Goal: Browse casually: Explore the website without a specific task or goal

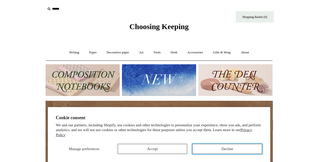
click at [204, 146] on button "Decline" at bounding box center [227, 149] width 70 height 10
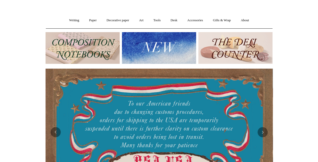
scroll to position [27, 0]
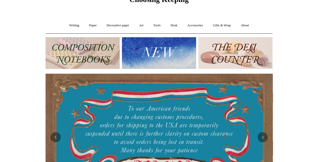
click at [153, 49] on img at bounding box center [159, 53] width 74 height 32
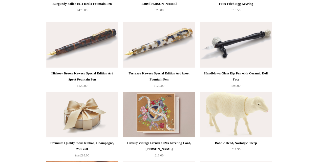
scroll to position [253, 0]
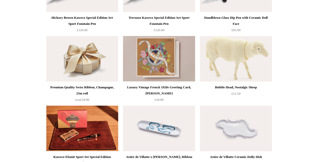
scroll to position [312, 0]
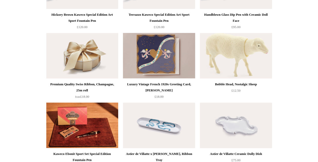
click at [167, 55] on img at bounding box center [159, 56] width 72 height 46
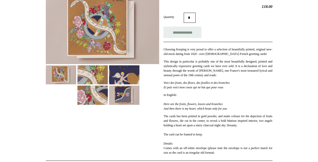
scroll to position [64, 0]
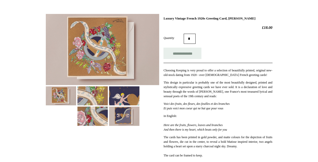
click at [92, 91] on img at bounding box center [93, 95] width 30 height 19
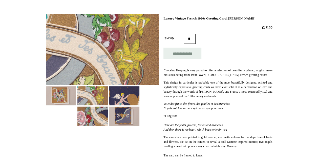
click at [121, 94] on img at bounding box center [124, 95] width 30 height 19
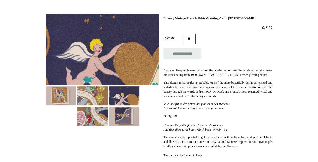
click at [101, 107] on img at bounding box center [93, 116] width 30 height 19
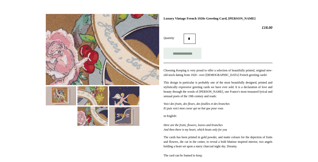
click at [123, 109] on img at bounding box center [124, 116] width 30 height 19
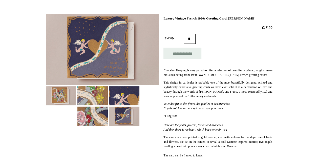
click at [60, 94] on img at bounding box center [61, 95] width 30 height 19
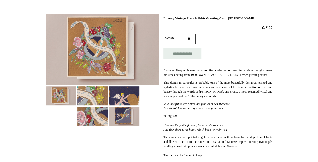
click at [124, 115] on img at bounding box center [124, 116] width 30 height 19
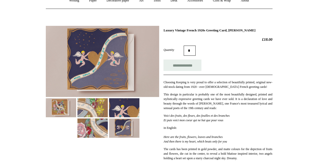
scroll to position [52, 0]
click at [29, 82] on html "Menu Choosing Keeping * Shipping Information Shopping Basket (0) * ⤺ + +" at bounding box center [159, 151] width 318 height 407
click at [56, 109] on img at bounding box center [61, 108] width 30 height 19
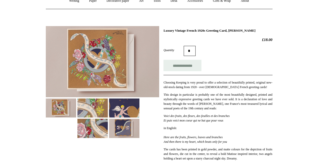
click at [31, 55] on html "Menu Choosing Keeping * Shipping Information Shopping Basket (0) * ⤺ + +" at bounding box center [159, 151] width 318 height 407
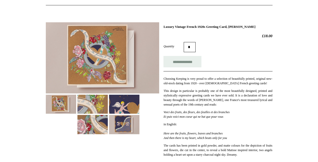
scroll to position [56, 0]
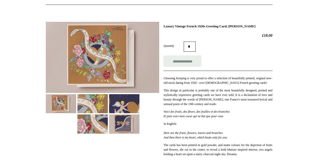
drag, startPoint x: 115, startPoint y: 48, endPoint x: 31, endPoint y: 59, distance: 84.9
click at [31, 59] on html "Menu Choosing Keeping * Shipping Information Shopping Basket (0) * ⤺ + +" at bounding box center [159, 147] width 318 height 407
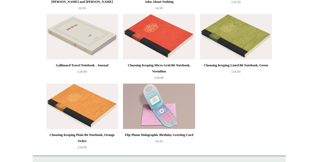
scroll to position [1097, 0]
click at [175, 41] on img at bounding box center [159, 37] width 72 height 46
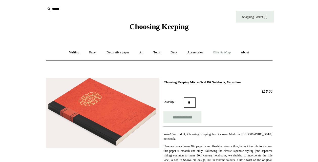
click at [220, 54] on link "Gifts & Wrap +" at bounding box center [221, 52] width 27 height 13
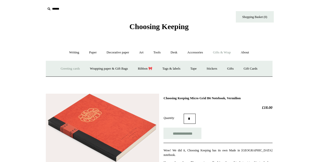
click at [74, 71] on link "Greeting cards +" at bounding box center [70, 68] width 28 height 13
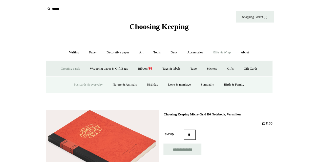
click at [87, 80] on link "Postcards & everyday" at bounding box center [88, 84] width 38 height 13
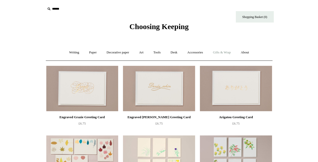
click at [229, 52] on link "Gifts & Wrap +" at bounding box center [221, 52] width 27 height 13
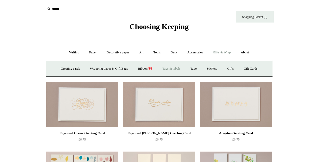
click at [173, 68] on link "Tags & labels" at bounding box center [171, 68] width 27 height 13
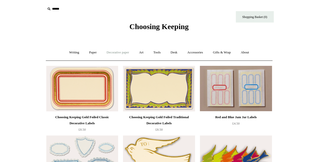
click at [123, 52] on link "Decorative paper +" at bounding box center [118, 52] width 32 height 13
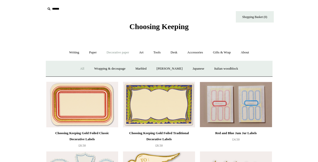
click at [77, 68] on link "All" at bounding box center [81, 68] width 13 height 13
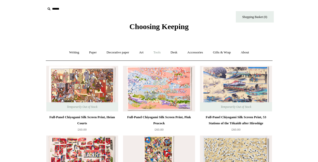
click at [158, 52] on link "Tools +" at bounding box center [157, 52] width 16 height 13
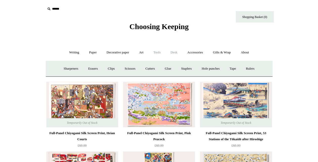
click at [181, 55] on link "Desk +" at bounding box center [174, 52] width 16 height 13
click at [178, 51] on link "Desk -" at bounding box center [174, 52] width 16 height 13
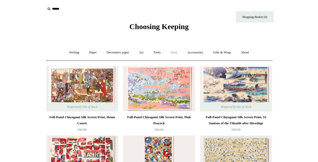
click at [178, 51] on link "Desk +" at bounding box center [174, 52] width 16 height 13
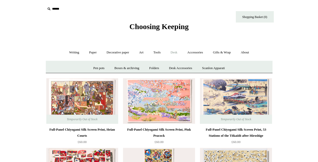
click at [178, 51] on link "Desk -" at bounding box center [174, 52] width 16 height 13
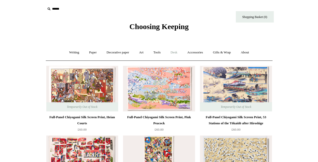
click at [177, 51] on link "Desk +" at bounding box center [174, 52] width 16 height 13
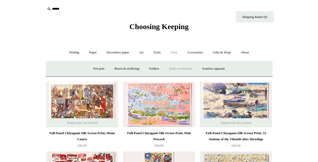
click at [187, 69] on link "Desk Accessories" at bounding box center [181, 68] width 32 height 13
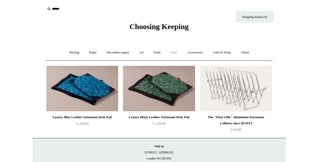
click at [172, 52] on link "Desk +" at bounding box center [174, 52] width 16 height 13
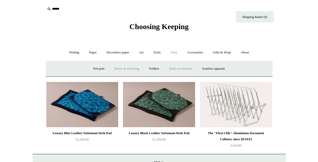
click at [124, 64] on link "Boxes & archiving" at bounding box center [127, 68] width 34 height 13
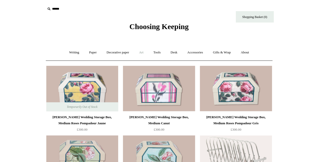
click at [140, 51] on link "Art +" at bounding box center [141, 52] width 13 height 13
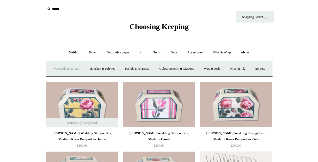
click at [85, 66] on link "Watercolour & Paint" at bounding box center [67, 68] width 36 height 13
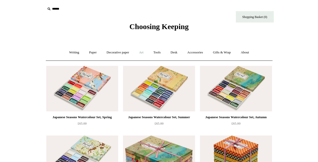
click at [146, 54] on link "Art +" at bounding box center [141, 52] width 13 height 13
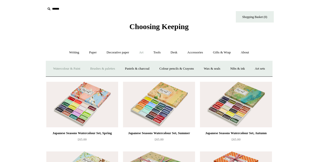
click at [120, 70] on link "Brushes & palettes" at bounding box center [103, 68] width 34 height 13
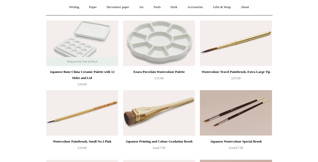
scroll to position [46, 0]
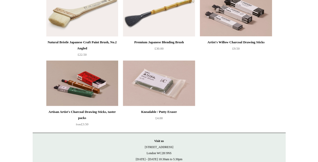
scroll to position [0, 0]
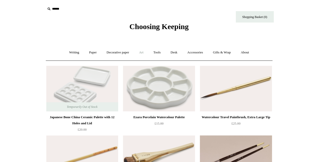
click at [146, 52] on link "Art +" at bounding box center [141, 52] width 13 height 13
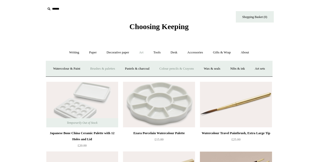
click at [179, 69] on link "Colour pencils & Crayons" at bounding box center [177, 68] width 44 height 13
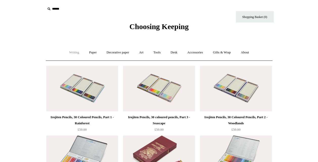
click at [72, 53] on link "Writing +" at bounding box center [74, 52] width 19 height 13
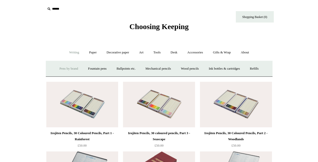
click at [66, 70] on link "Pens by brand +" at bounding box center [69, 68] width 28 height 13
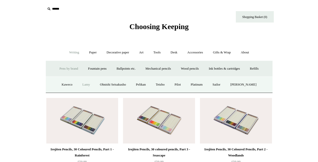
click at [84, 85] on link "Lamy" at bounding box center [86, 84] width 17 height 13
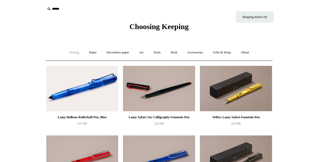
click at [69, 52] on link "Writing +" at bounding box center [74, 52] width 19 height 13
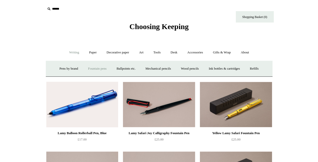
click at [107, 68] on link "Fountain pens +" at bounding box center [98, 68] width 28 height 13
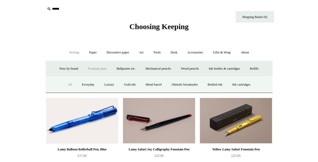
click at [64, 83] on link "All" at bounding box center [69, 84] width 13 height 13
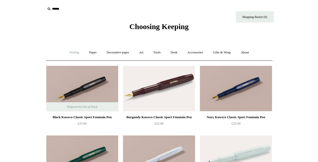
click at [75, 53] on link "Writing +" at bounding box center [74, 52] width 19 height 13
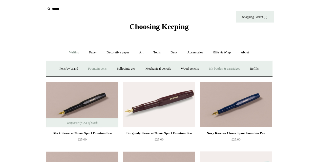
click at [211, 74] on link "Ink bottles & cartridges +" at bounding box center [224, 68] width 40 height 13
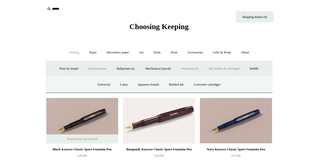
click at [195, 72] on link "Wood pencils +" at bounding box center [190, 68] width 27 height 13
click at [163, 73] on link "Mechanical pencils +" at bounding box center [158, 68] width 35 height 13
click at [186, 69] on link "Wood pencils +" at bounding box center [190, 68] width 27 height 13
click at [113, 85] on link "Graphite pencils" at bounding box center [108, 84] width 31 height 13
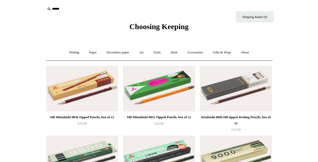
scroll to position [12, 0]
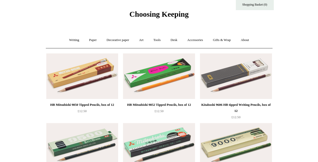
click at [75, 42] on link "Writing +" at bounding box center [74, 39] width 19 height 13
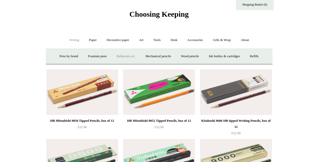
click at [117, 57] on link "Ballpoints etc. +" at bounding box center [126, 56] width 28 height 13
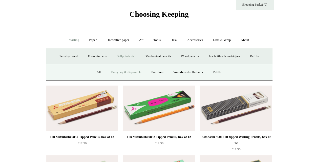
click at [117, 71] on link "Everyday & disposable" at bounding box center [126, 72] width 40 height 13
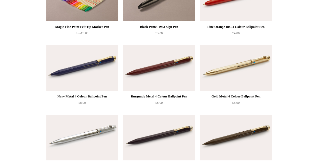
scroll to position [370, 0]
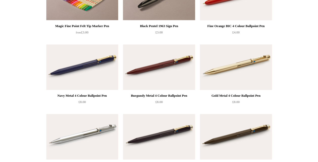
click at [235, 79] on img at bounding box center [236, 67] width 72 height 46
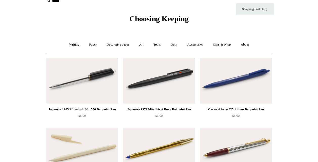
scroll to position [0, 0]
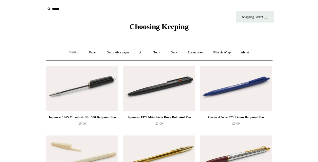
click at [73, 54] on link "Writing +" at bounding box center [74, 52] width 19 height 13
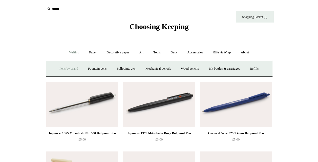
click at [67, 68] on link "Pens by brand +" at bounding box center [69, 68] width 28 height 13
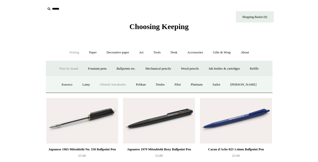
click at [112, 82] on link "Ohnishi Seisakusho" at bounding box center [112, 84] width 35 height 13
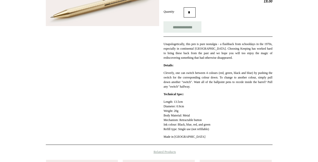
scroll to position [91, 0]
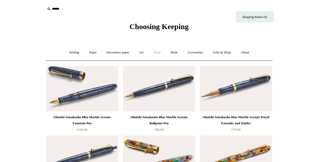
click at [160, 50] on link "Tools +" at bounding box center [157, 52] width 16 height 13
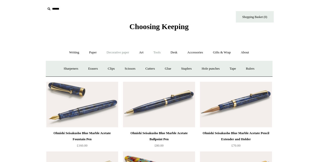
click at [120, 53] on link "Decorative paper +" at bounding box center [118, 52] width 32 height 13
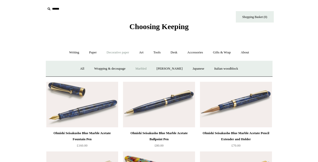
click at [144, 67] on link "Marbled" at bounding box center [141, 68] width 20 height 13
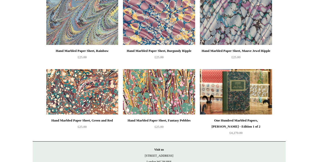
scroll to position [66, 0]
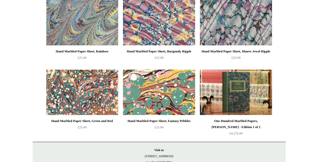
click at [160, 100] on img at bounding box center [159, 93] width 72 height 46
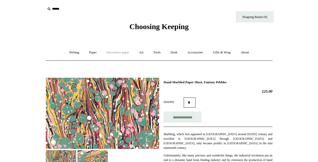
click at [131, 51] on link "Decorative paper +" at bounding box center [118, 52] width 32 height 13
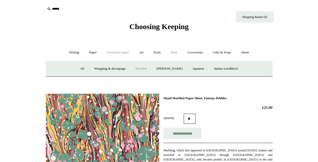
click at [181, 54] on link "Desk +" at bounding box center [174, 52] width 16 height 13
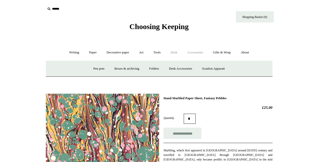
click at [195, 55] on link "Accessories +" at bounding box center [195, 52] width 25 height 13
click at [195, 55] on link "Accessories -" at bounding box center [195, 52] width 25 height 13
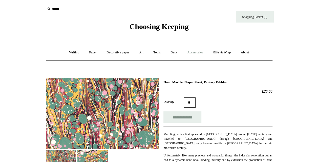
click at [195, 55] on link "Accessories +" at bounding box center [195, 52] width 25 height 13
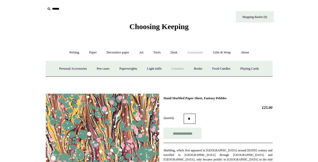
click at [182, 71] on link "Ceramics +" at bounding box center [178, 68] width 22 height 13
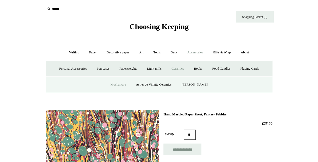
click at [123, 83] on link "Mochaware" at bounding box center [118, 84] width 25 height 13
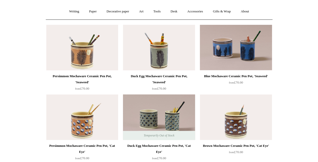
scroll to position [32, 0]
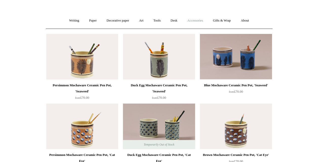
click at [197, 17] on link "Accessories +" at bounding box center [195, 20] width 25 height 13
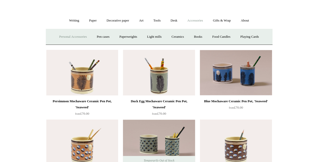
click at [81, 37] on link "Personal Accessories +" at bounding box center [73, 36] width 37 height 13
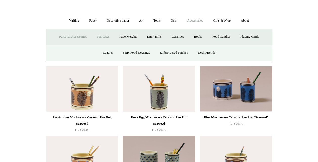
click at [100, 35] on link "Pen cases" at bounding box center [103, 36] width 22 height 13
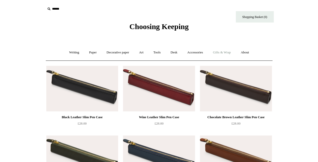
click at [235, 54] on link "Gifts & Wrap +" at bounding box center [221, 52] width 27 height 13
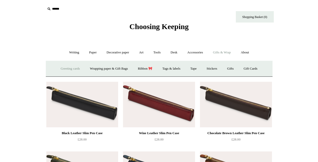
click at [72, 68] on link "Greeting cards +" at bounding box center [70, 68] width 28 height 13
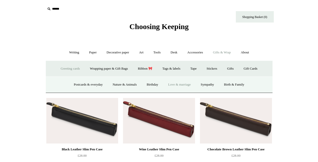
click at [186, 89] on link "Love & marriage" at bounding box center [180, 84] width 32 height 13
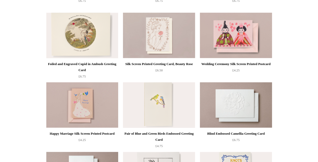
scroll to position [122, 0]
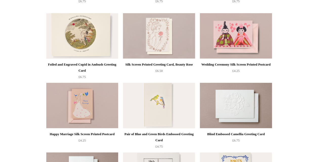
click at [142, 115] on img at bounding box center [159, 106] width 72 height 46
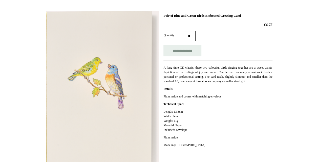
scroll to position [51, 0]
